Goal: Information Seeking & Learning: Learn about a topic

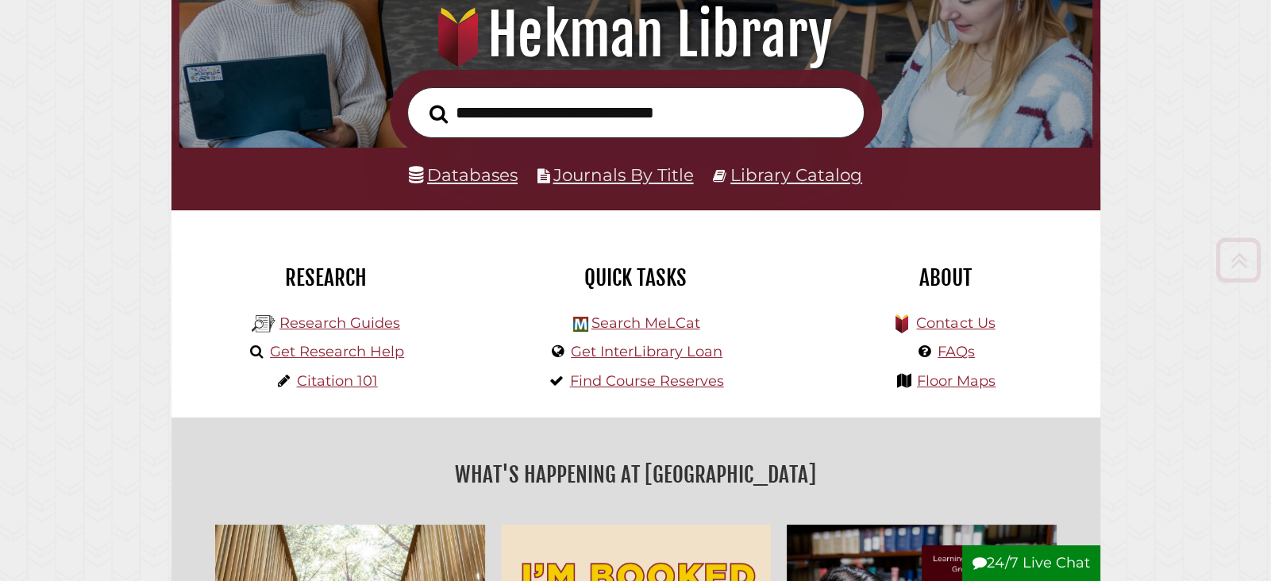
scroll to position [211, 0]
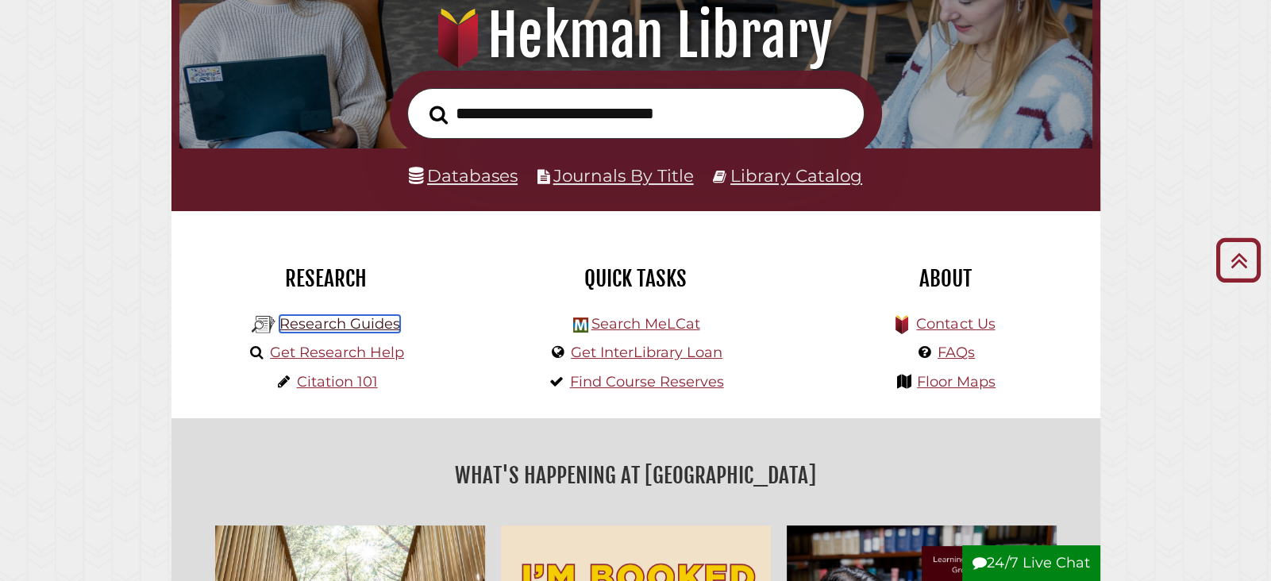
click at [371, 323] on link "Research Guides" at bounding box center [339, 323] width 121 height 17
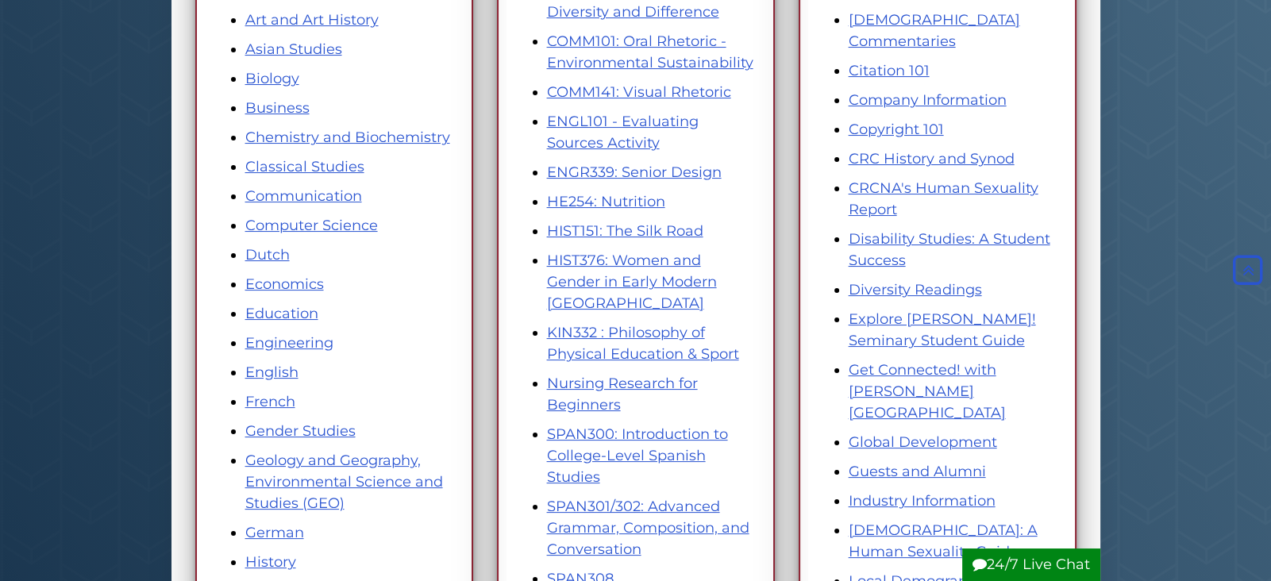
scroll to position [460, 0]
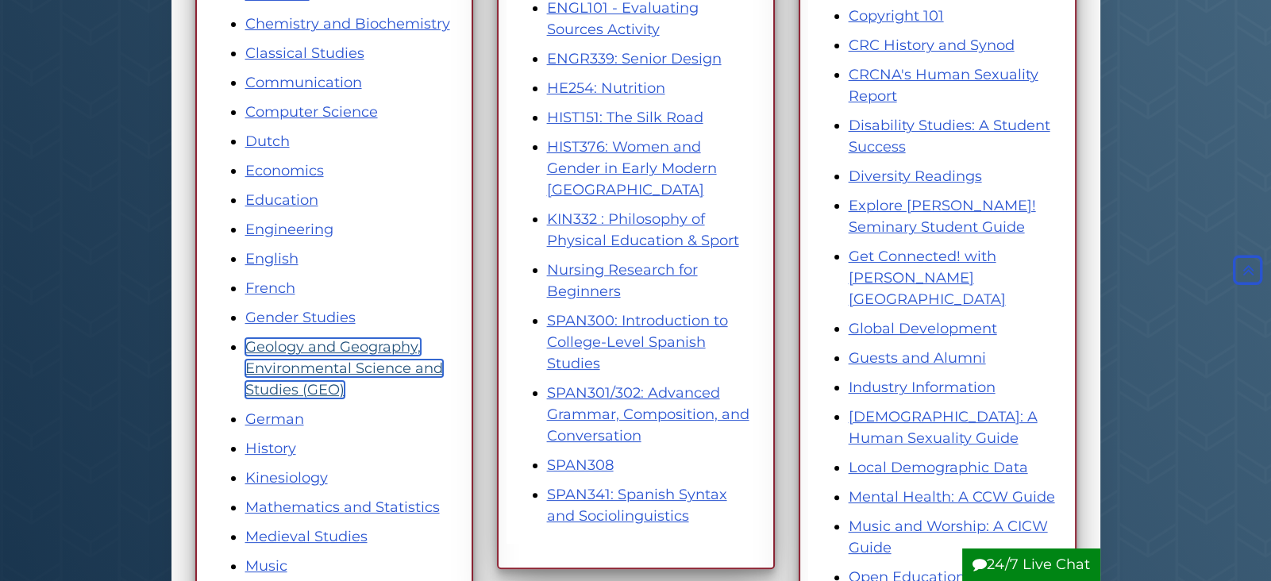
click at [352, 351] on link "Geology and Geography, Environmental Science and Studies (GEO)" at bounding box center [344, 368] width 198 height 60
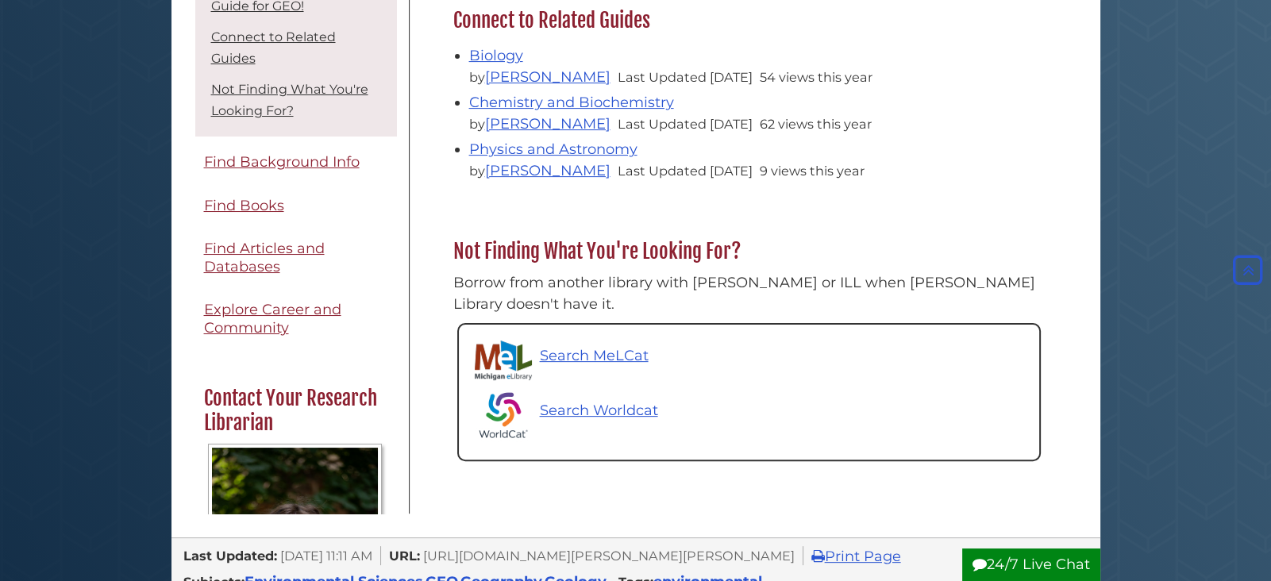
scroll to position [614, 0]
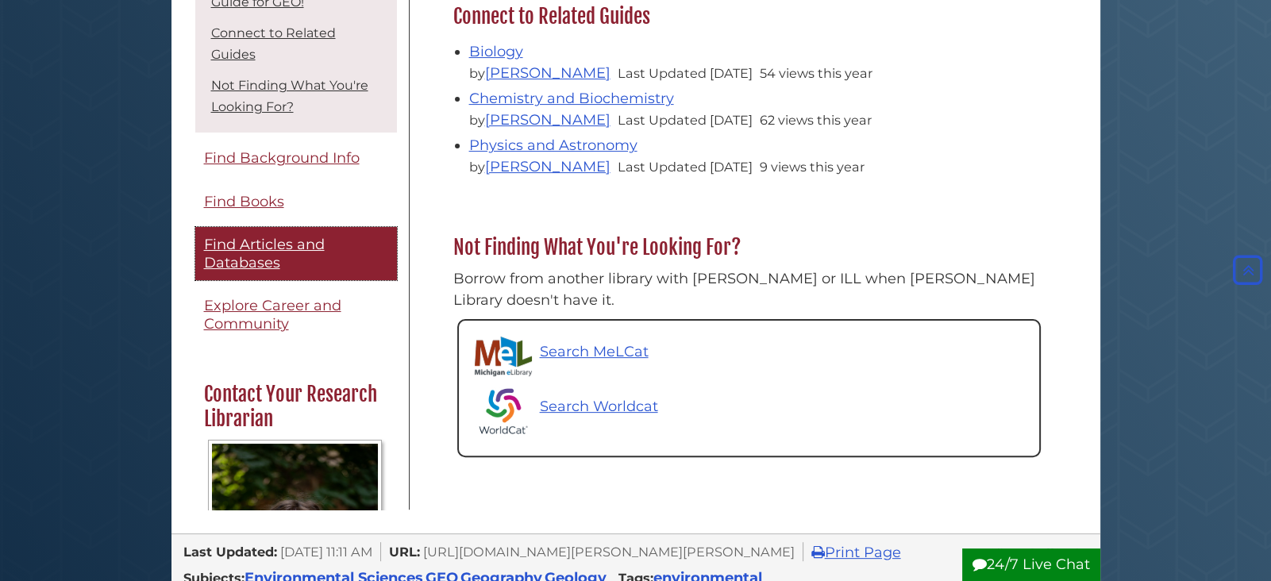
click at [285, 227] on link "Find Articles and Databases" at bounding box center [296, 253] width 202 height 53
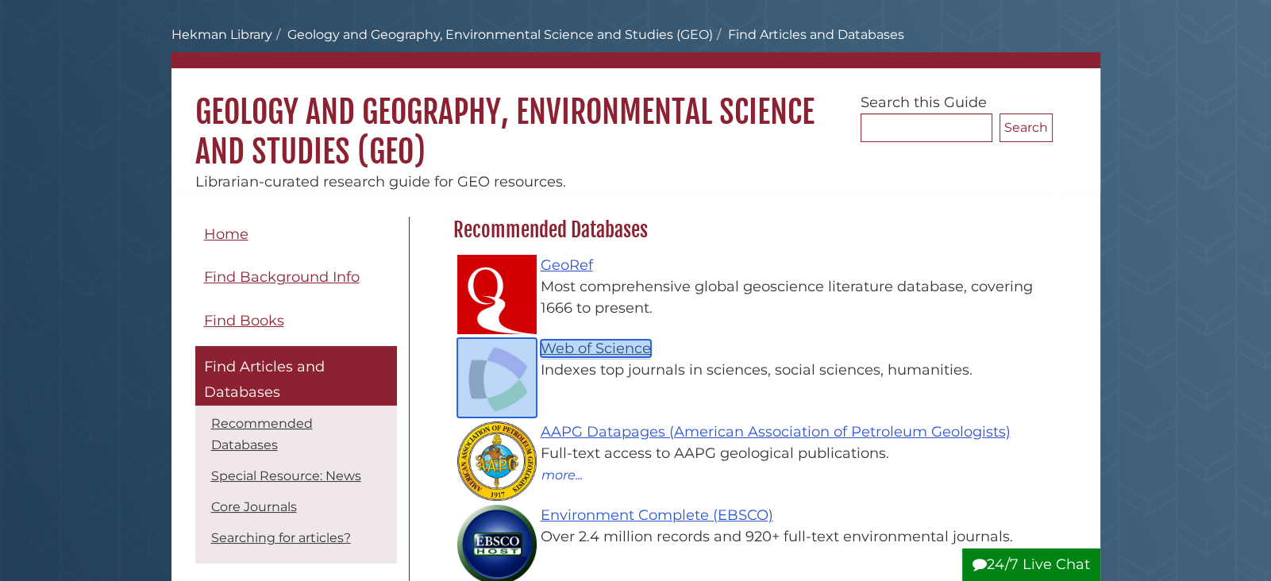
scroll to position [368, 0]
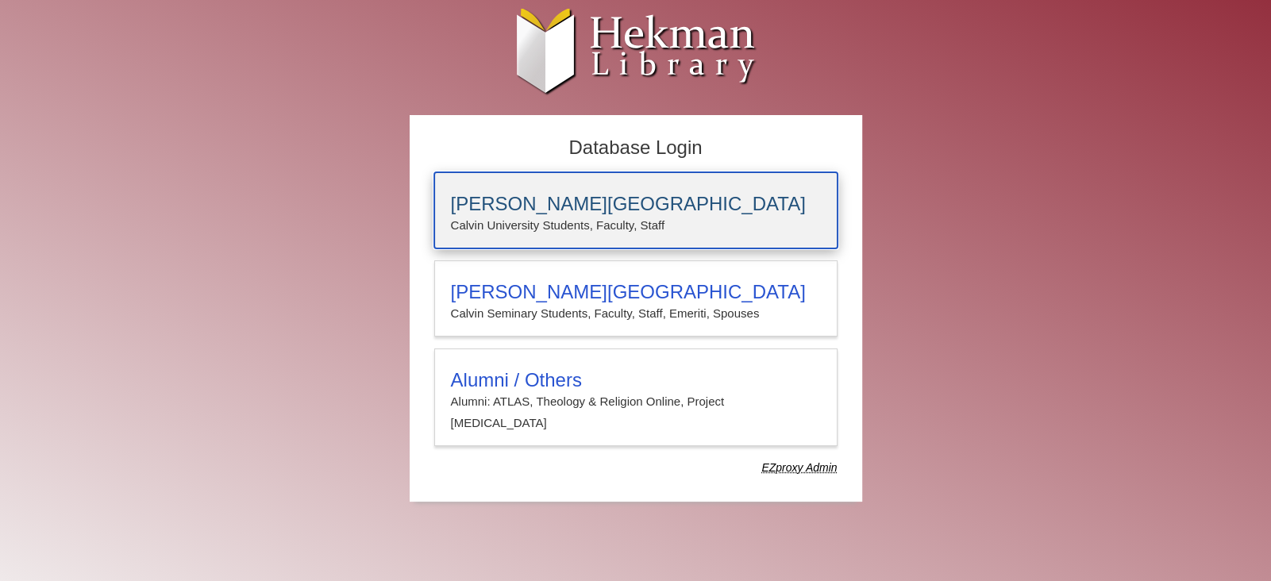
click at [632, 222] on p "Calvin University Students, Faculty, Staff" at bounding box center [636, 225] width 370 height 21
click at [649, 220] on p "Calvin University Students, Faculty, Staff" at bounding box center [636, 225] width 370 height 21
click at [623, 197] on h3 "[PERSON_NAME][GEOGRAPHIC_DATA]" at bounding box center [636, 204] width 370 height 22
